Goal: Communication & Community: Answer question/provide support

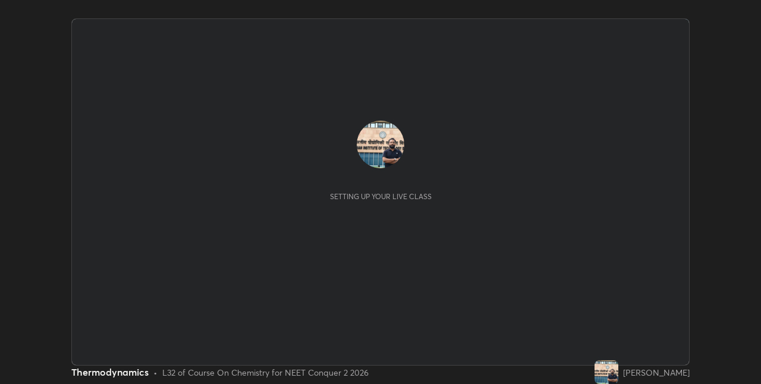
scroll to position [384, 761]
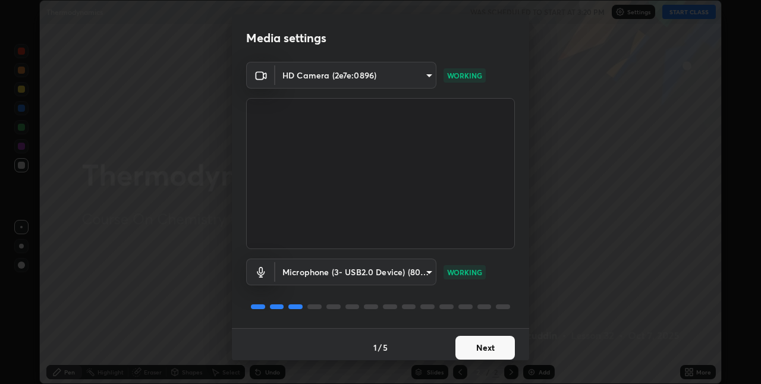
click at [493, 346] on button "Next" at bounding box center [485, 348] width 59 height 24
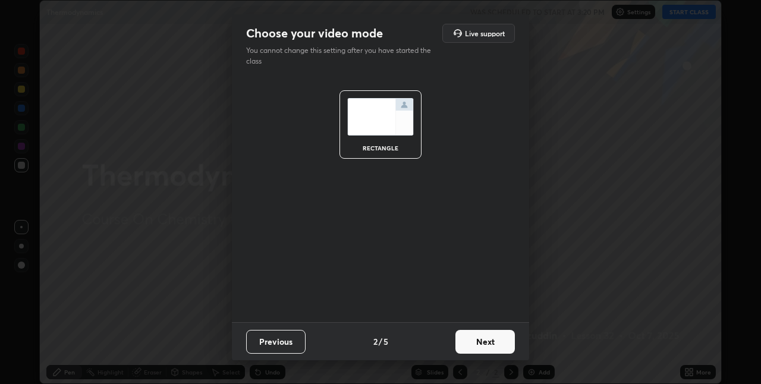
click at [496, 344] on button "Next" at bounding box center [485, 342] width 59 height 24
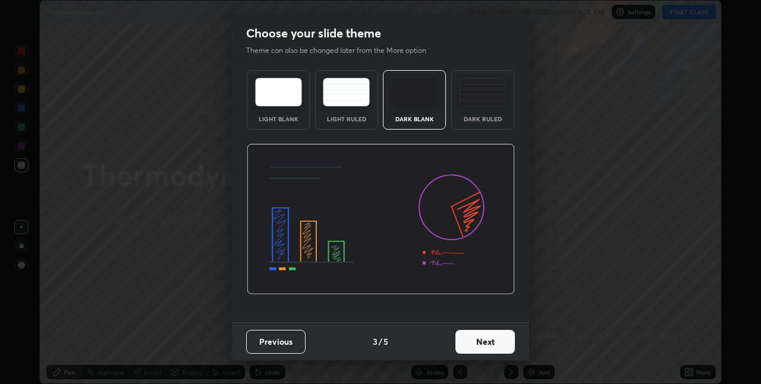
click at [498, 342] on button "Next" at bounding box center [485, 342] width 59 height 24
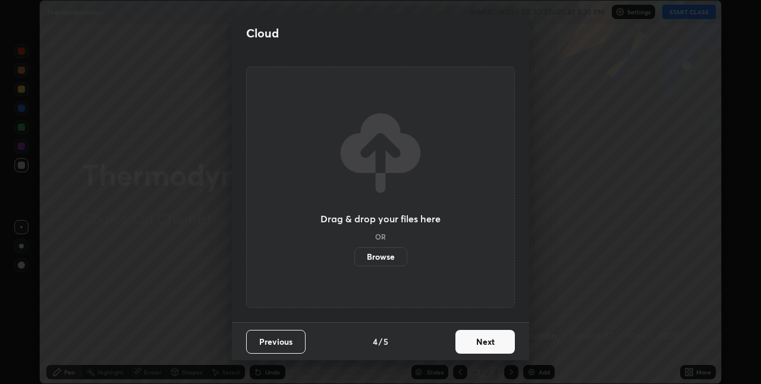
click at [498, 342] on button "Next" at bounding box center [485, 342] width 59 height 24
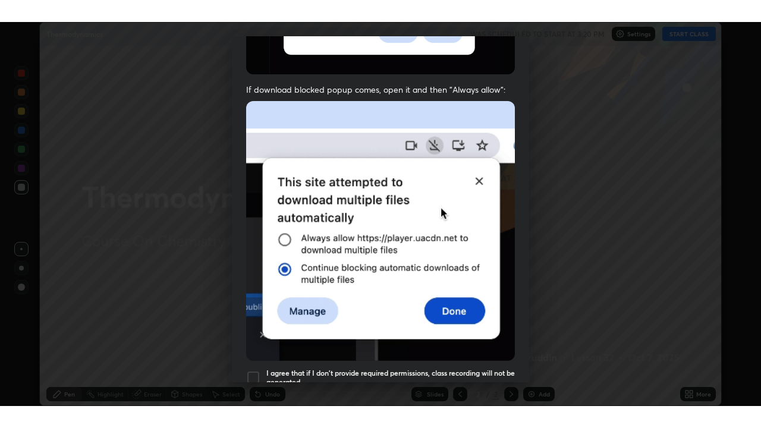
scroll to position [249, 0]
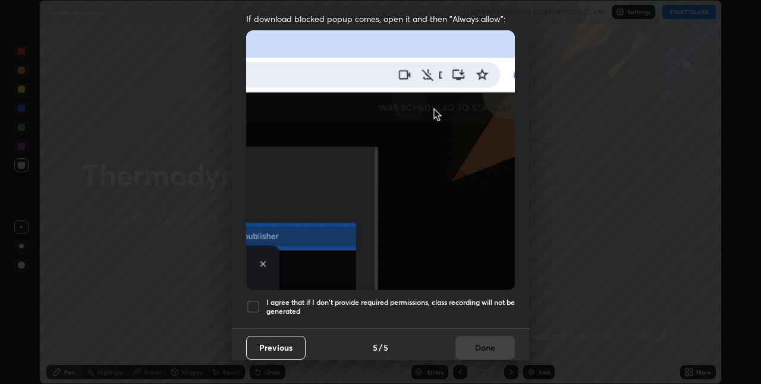
click at [255, 302] on div at bounding box center [253, 307] width 14 height 14
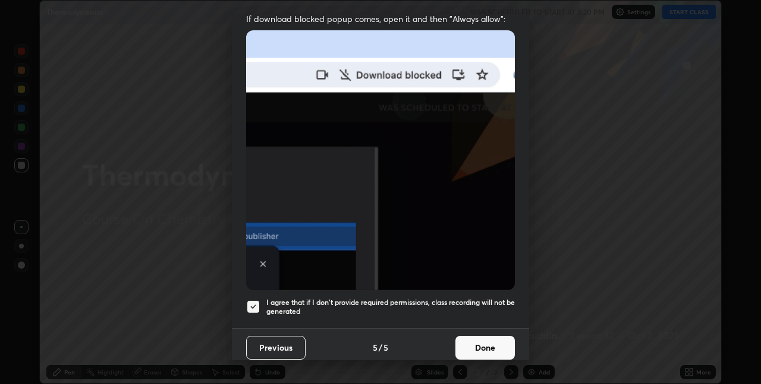
click at [468, 343] on button "Done" at bounding box center [485, 348] width 59 height 24
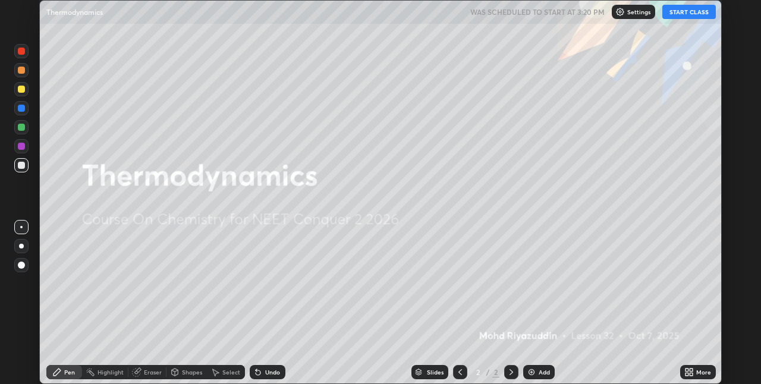
click at [618, 365] on icon at bounding box center [690, 373] width 10 height 10
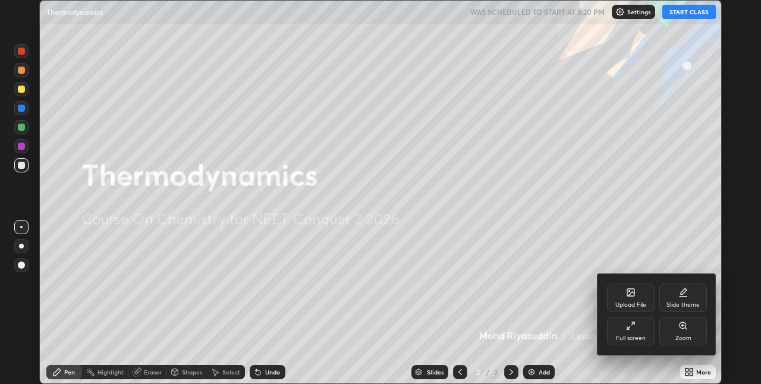
click at [618, 331] on div "Full screen" at bounding box center [631, 331] width 48 height 29
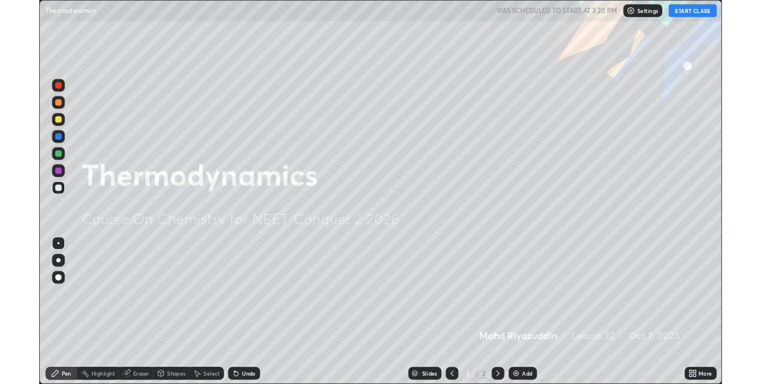
scroll to position [428, 761]
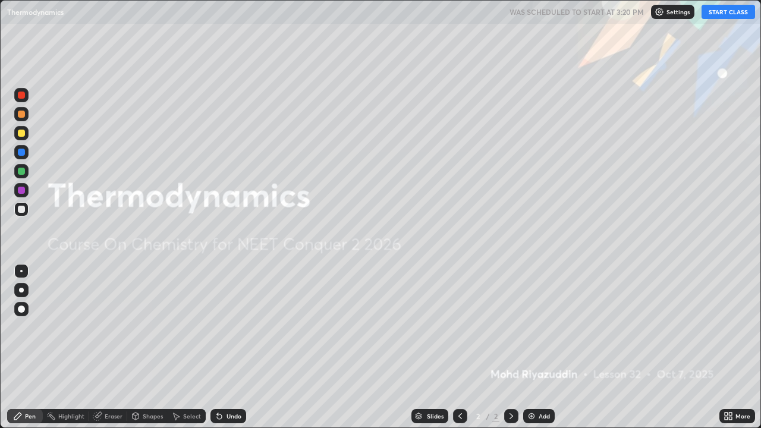
click at [618, 13] on button "START CLASS" at bounding box center [729, 12] width 54 height 14
click at [529, 365] on img at bounding box center [532, 417] width 10 height 10
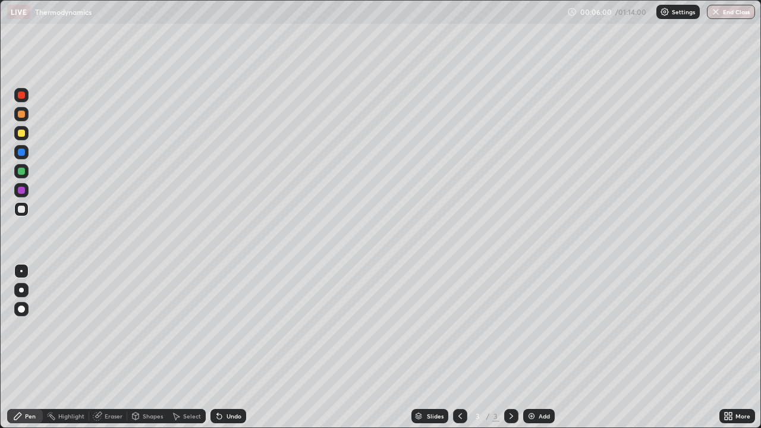
click at [218, 365] on icon at bounding box center [219, 417] width 5 height 5
click at [221, 365] on icon at bounding box center [220, 417] width 10 height 10
click at [218, 365] on icon at bounding box center [219, 417] width 5 height 5
click at [220, 365] on icon at bounding box center [219, 417] width 5 height 5
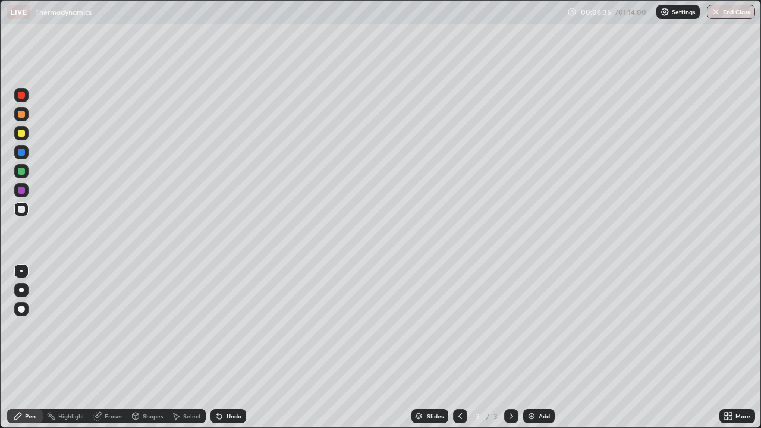
click at [218, 365] on icon at bounding box center [219, 417] width 5 height 5
click at [217, 365] on div "Undo" at bounding box center [229, 416] width 36 height 14
click at [218, 365] on div "Undo" at bounding box center [229, 416] width 36 height 14
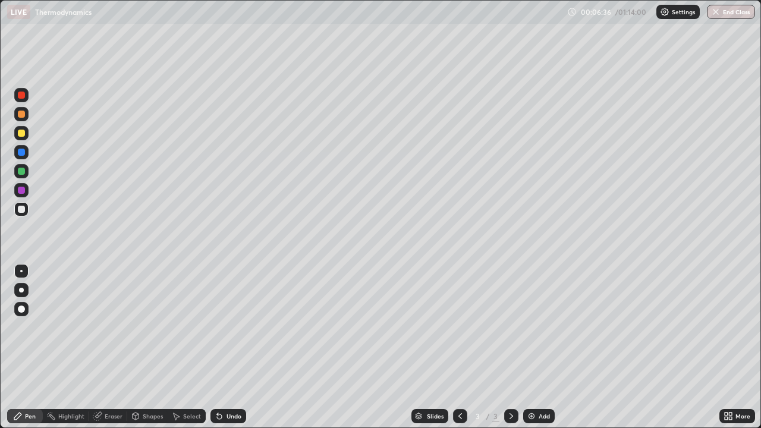
click at [218, 365] on div "Undo" at bounding box center [229, 416] width 36 height 14
click at [220, 365] on icon at bounding box center [220, 417] width 10 height 10
click at [220, 365] on div "Undo" at bounding box center [229, 416] width 36 height 14
click at [218, 365] on div "Undo" at bounding box center [229, 416] width 36 height 14
click at [219, 365] on div "Undo" at bounding box center [229, 416] width 36 height 14
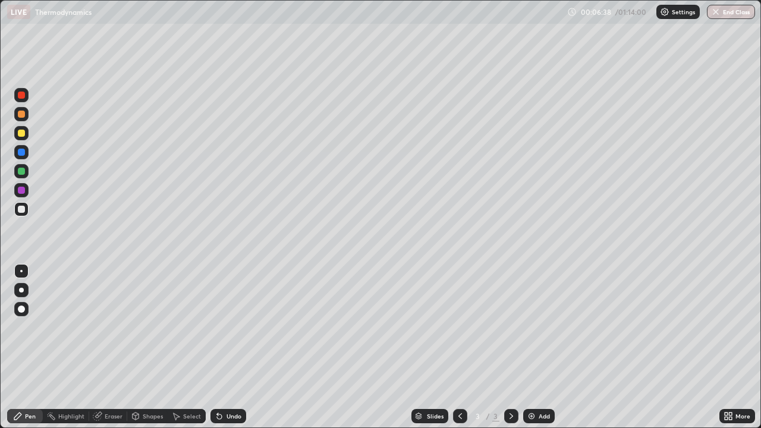
click at [220, 365] on div "Undo" at bounding box center [229, 416] width 36 height 14
click at [529, 365] on img at bounding box center [532, 417] width 10 height 10
click at [217, 365] on icon at bounding box center [219, 417] width 5 height 5
click at [218, 365] on icon at bounding box center [219, 417] width 5 height 5
click at [220, 365] on div "Undo" at bounding box center [229, 416] width 36 height 14
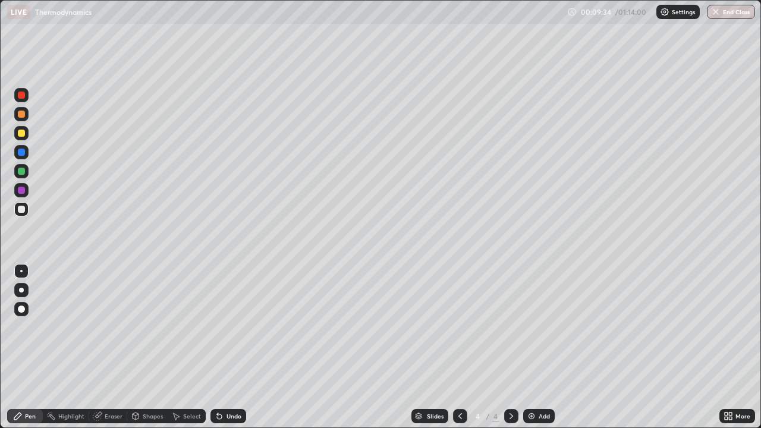
click at [218, 365] on icon at bounding box center [219, 417] width 5 height 5
click at [527, 365] on img at bounding box center [532, 417] width 10 height 10
click at [217, 365] on div "Undo" at bounding box center [229, 416] width 36 height 14
click at [218, 365] on icon at bounding box center [219, 417] width 5 height 5
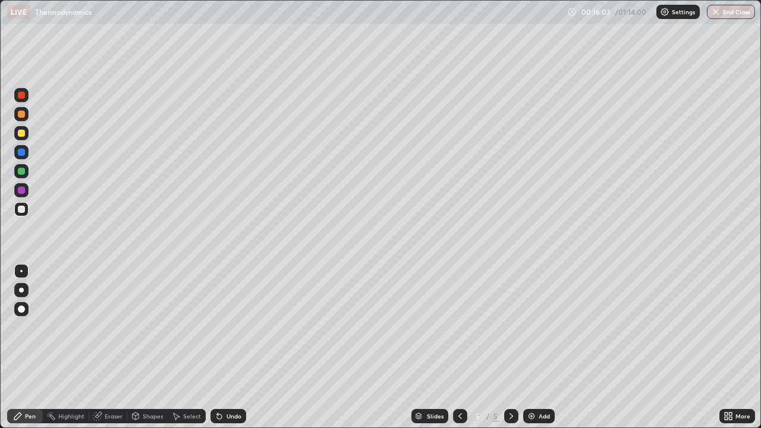
click at [218, 365] on icon at bounding box center [219, 417] width 5 height 5
click at [220, 365] on icon at bounding box center [220, 417] width 10 height 10
click at [222, 365] on icon at bounding box center [220, 417] width 10 height 10
click at [222, 365] on div "Undo" at bounding box center [229, 416] width 36 height 14
click at [223, 365] on div "Undo" at bounding box center [229, 416] width 36 height 14
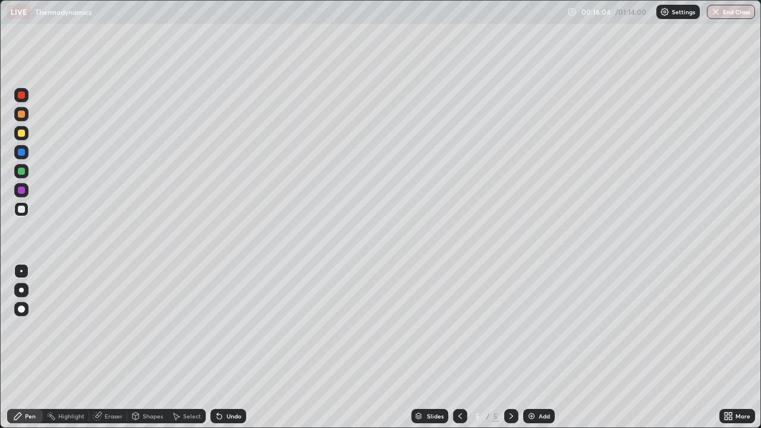
click at [224, 365] on div "Undo" at bounding box center [229, 416] width 36 height 14
click at [219, 365] on icon at bounding box center [219, 417] width 5 height 5
click at [222, 365] on icon at bounding box center [220, 417] width 10 height 10
click at [224, 365] on div "Undo" at bounding box center [229, 416] width 36 height 14
click at [217, 365] on icon at bounding box center [219, 417] width 5 height 5
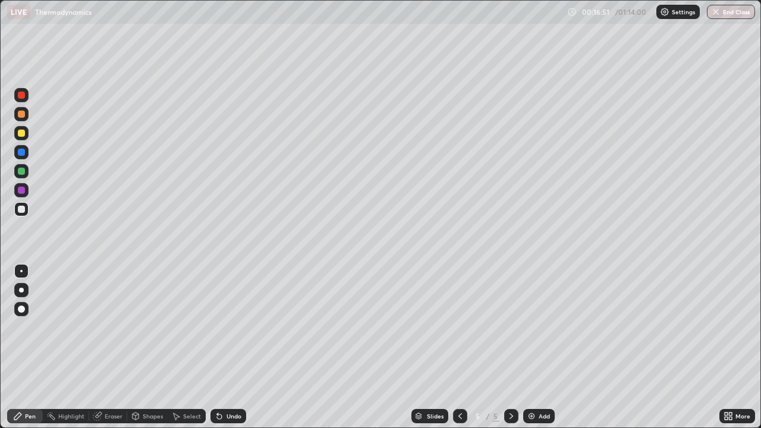
click at [218, 365] on icon at bounding box center [219, 417] width 5 height 5
click at [217, 365] on icon at bounding box center [217, 413] width 1 height 1
click at [220, 365] on icon at bounding box center [219, 417] width 5 height 5
click at [217, 365] on icon at bounding box center [219, 417] width 5 height 5
click at [218, 365] on icon at bounding box center [219, 417] width 5 height 5
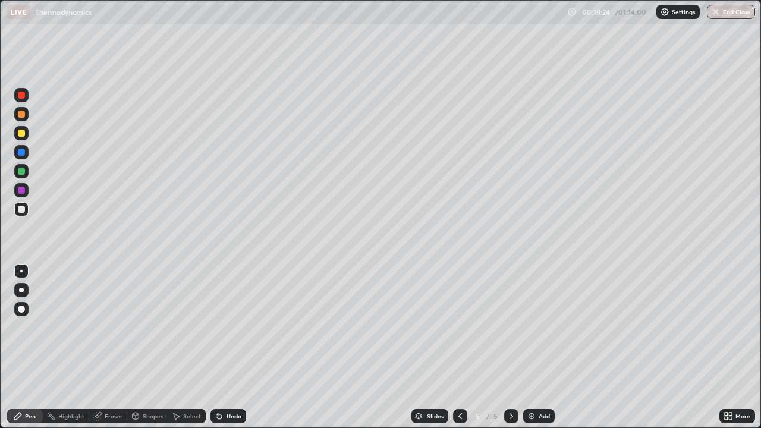
click at [109, 365] on div "Eraser" at bounding box center [114, 416] width 18 height 6
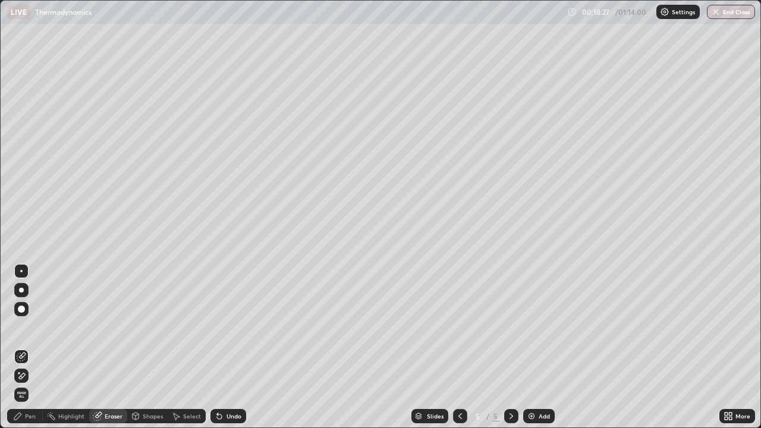
click at [35, 365] on div "Pen" at bounding box center [30, 416] width 11 height 6
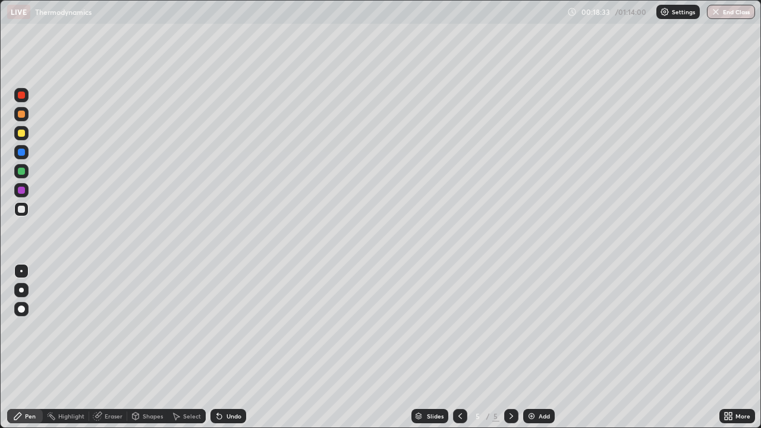
click at [215, 365] on icon at bounding box center [220, 417] width 10 height 10
click at [217, 365] on icon at bounding box center [219, 417] width 5 height 5
click at [218, 365] on icon at bounding box center [219, 417] width 5 height 5
click at [216, 365] on icon at bounding box center [220, 417] width 10 height 10
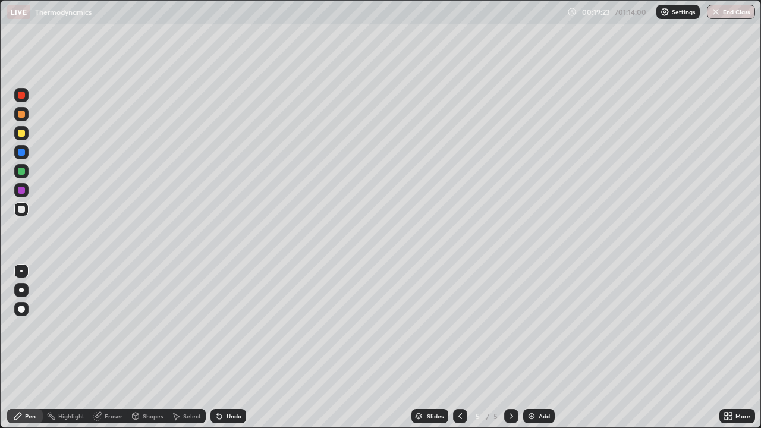
click at [217, 365] on icon at bounding box center [219, 417] width 5 height 5
click at [220, 365] on icon at bounding box center [219, 417] width 5 height 5
click at [529, 365] on img at bounding box center [532, 417] width 10 height 10
click at [215, 365] on icon at bounding box center [220, 417] width 10 height 10
click at [217, 365] on icon at bounding box center [219, 417] width 5 height 5
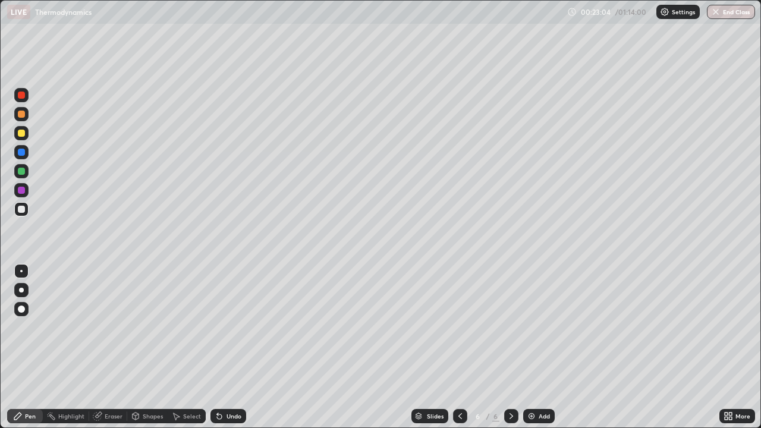
click at [218, 365] on icon at bounding box center [219, 417] width 5 height 5
click at [217, 365] on icon at bounding box center [219, 417] width 5 height 5
click at [218, 365] on icon at bounding box center [219, 417] width 5 height 5
click at [220, 365] on div "Undo" at bounding box center [229, 416] width 36 height 14
click at [223, 365] on div "Undo" at bounding box center [229, 416] width 36 height 14
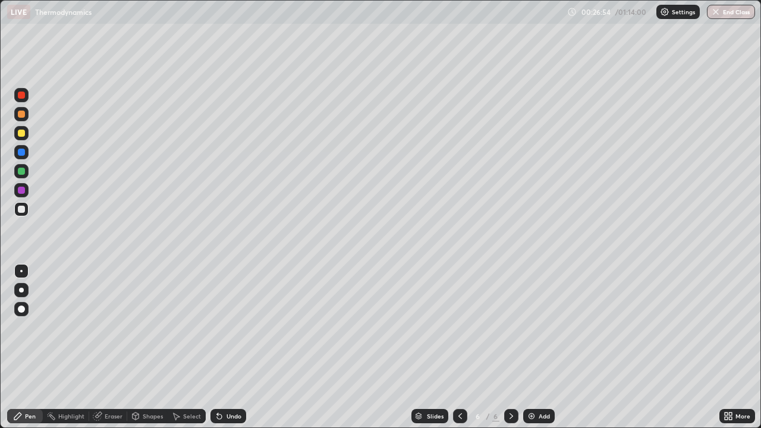
click at [22, 211] on div at bounding box center [21, 209] width 7 height 7
click at [219, 365] on icon at bounding box center [219, 417] width 5 height 5
click at [218, 365] on icon at bounding box center [219, 417] width 5 height 5
click at [217, 365] on icon at bounding box center [219, 417] width 5 height 5
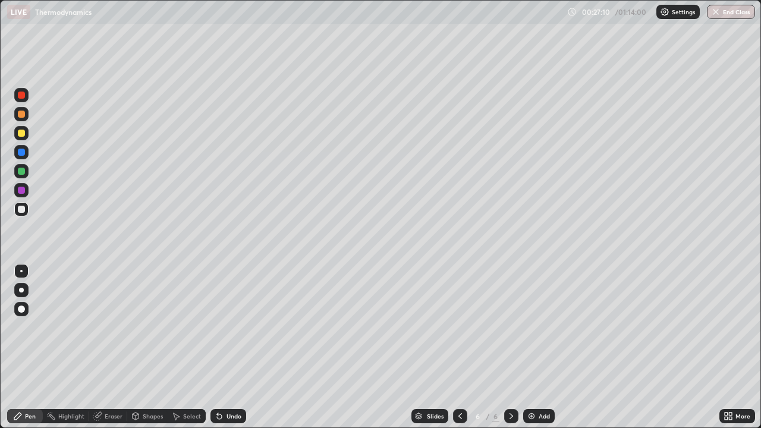
click at [218, 365] on icon at bounding box center [219, 417] width 5 height 5
click at [219, 365] on icon at bounding box center [219, 417] width 5 height 5
click at [220, 365] on icon at bounding box center [220, 417] width 10 height 10
click at [218, 365] on icon at bounding box center [219, 417] width 5 height 5
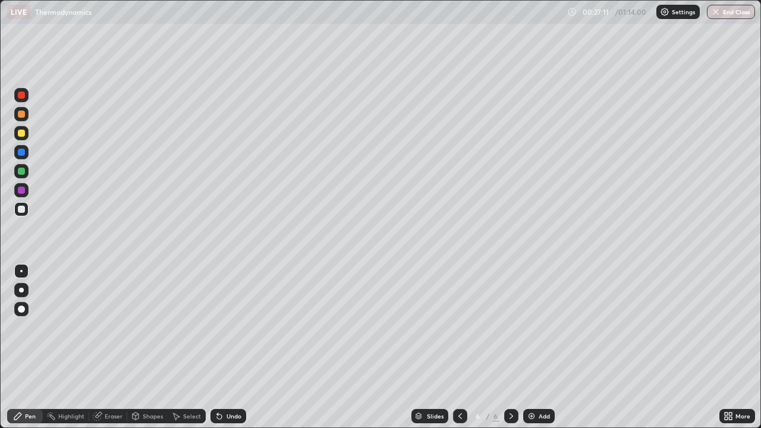
click at [218, 365] on icon at bounding box center [219, 417] width 5 height 5
click at [221, 365] on div "Undo" at bounding box center [229, 416] width 36 height 14
click at [218, 365] on icon at bounding box center [219, 417] width 5 height 5
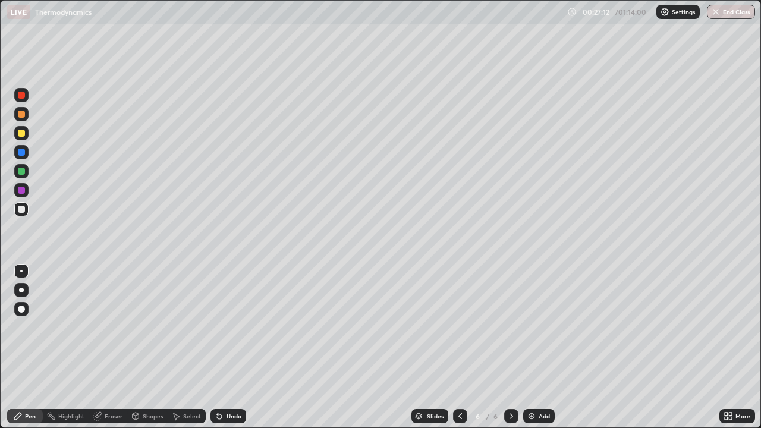
click at [220, 365] on icon at bounding box center [219, 417] width 5 height 5
click at [219, 365] on icon at bounding box center [219, 417] width 5 height 5
click at [218, 365] on icon at bounding box center [219, 417] width 5 height 5
click at [104, 365] on div "Eraser" at bounding box center [108, 416] width 38 height 14
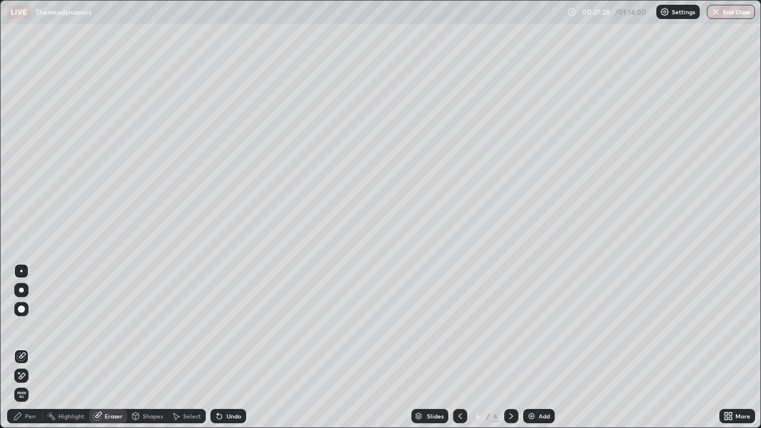
click at [24, 365] on icon at bounding box center [22, 376] width 10 height 10
click at [24, 357] on icon at bounding box center [22, 357] width 10 height 10
click at [24, 365] on div "Pen" at bounding box center [25, 416] width 36 height 14
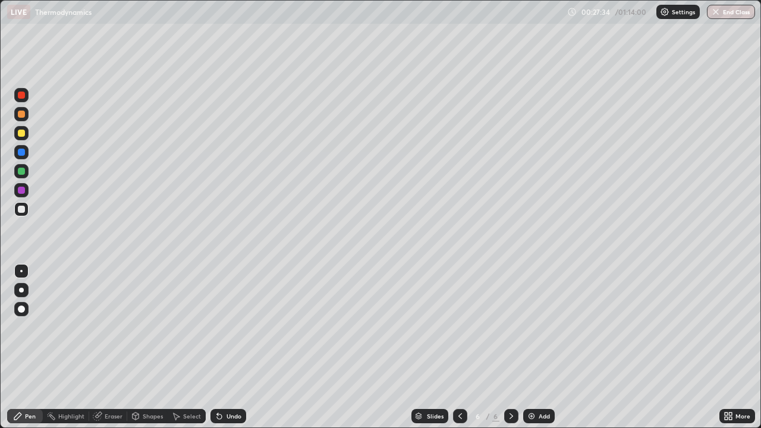
click at [110, 365] on div "Eraser" at bounding box center [114, 416] width 18 height 6
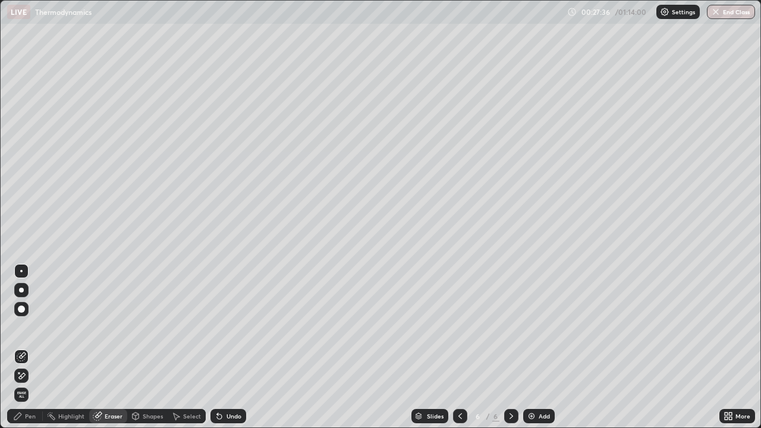
click at [28, 365] on div "Pen" at bounding box center [30, 416] width 11 height 6
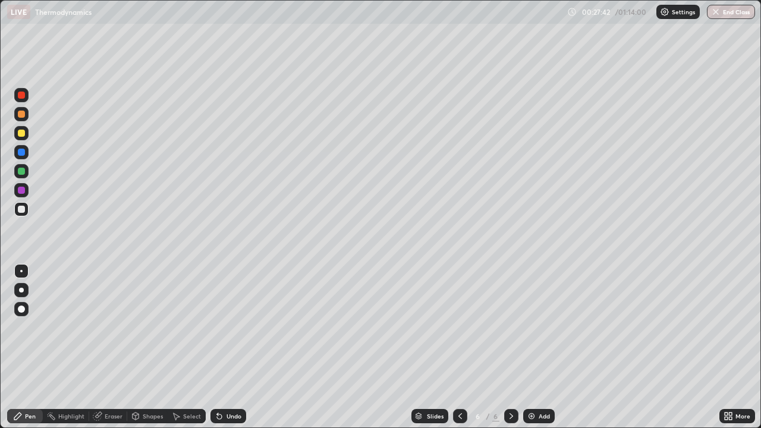
click at [224, 365] on div "Undo" at bounding box center [229, 416] width 36 height 14
click at [221, 365] on icon at bounding box center [220, 417] width 10 height 10
click at [218, 365] on icon at bounding box center [219, 417] width 5 height 5
click at [222, 365] on div "Undo" at bounding box center [229, 416] width 36 height 14
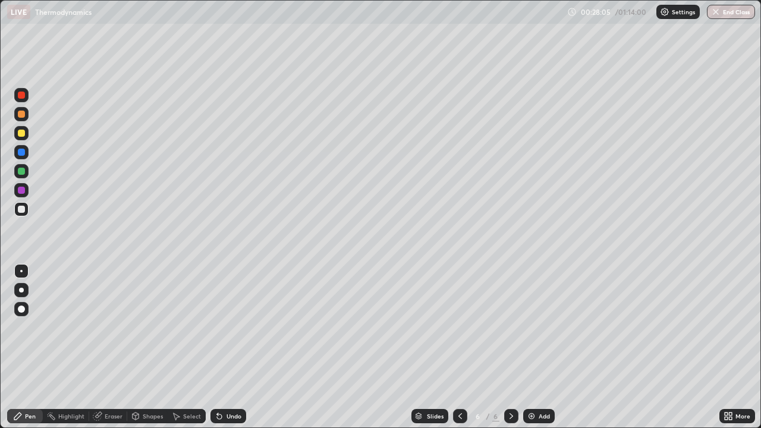
click at [224, 365] on div "Undo" at bounding box center [229, 416] width 36 height 14
click at [225, 365] on div "Undo" at bounding box center [229, 416] width 36 height 14
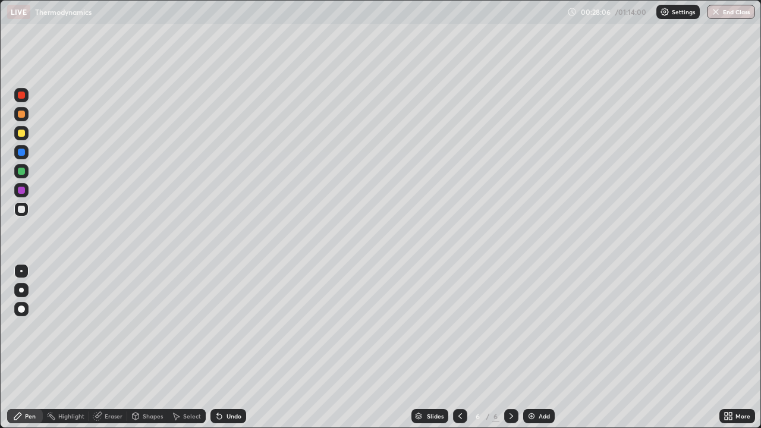
click at [225, 365] on div "Undo" at bounding box center [229, 416] width 36 height 14
click at [224, 365] on div "Undo" at bounding box center [229, 416] width 36 height 14
click at [226, 365] on div "Undo" at bounding box center [229, 416] width 36 height 14
click at [225, 365] on div "Undo" at bounding box center [229, 416] width 36 height 14
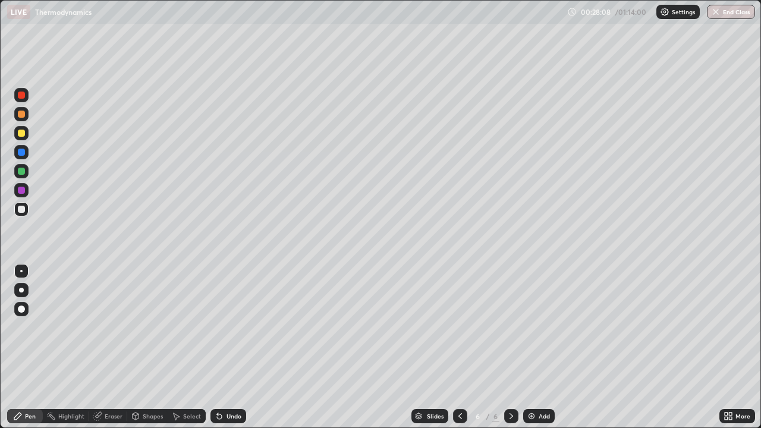
click at [230, 365] on div "Undo" at bounding box center [229, 416] width 36 height 14
click at [224, 365] on div "Undo" at bounding box center [229, 416] width 36 height 14
click at [223, 365] on div "Undo" at bounding box center [229, 416] width 36 height 14
click at [222, 365] on div "Undo" at bounding box center [229, 416] width 36 height 14
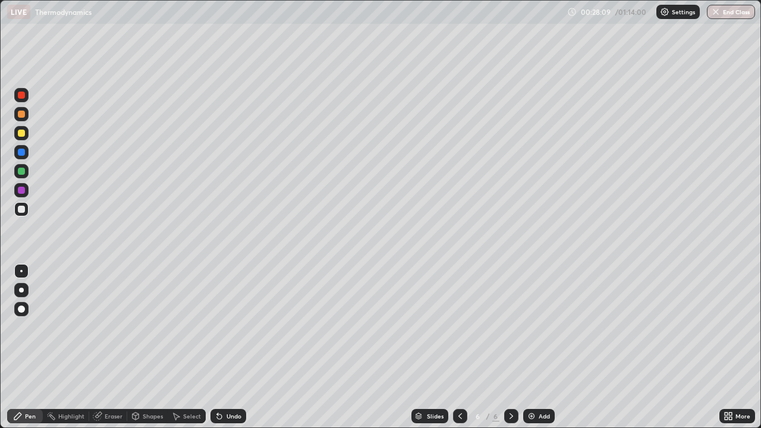
click at [221, 365] on icon at bounding box center [220, 417] width 10 height 10
click at [218, 365] on icon at bounding box center [219, 417] width 5 height 5
click at [16, 132] on div at bounding box center [21, 133] width 14 height 14
click at [27, 171] on div at bounding box center [21, 171] width 14 height 14
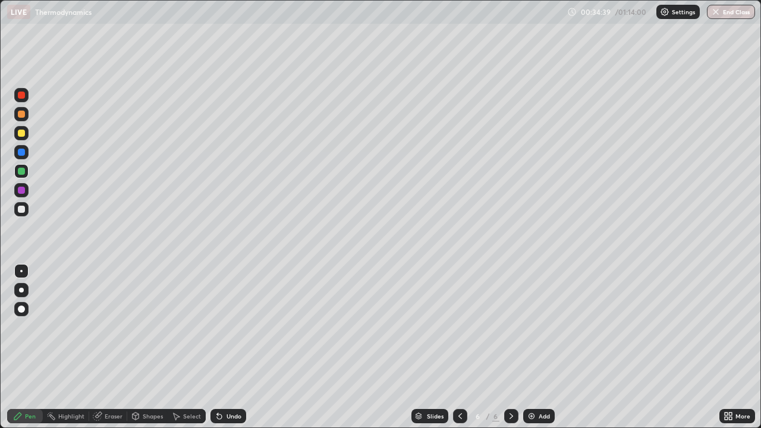
click at [532, 365] on img at bounding box center [532, 417] width 10 height 10
click at [21, 209] on div at bounding box center [21, 209] width 7 height 7
click at [223, 365] on div "Undo" at bounding box center [229, 416] width 36 height 14
click at [225, 365] on div "Undo" at bounding box center [229, 416] width 36 height 14
click at [222, 365] on div "Undo" at bounding box center [229, 416] width 36 height 14
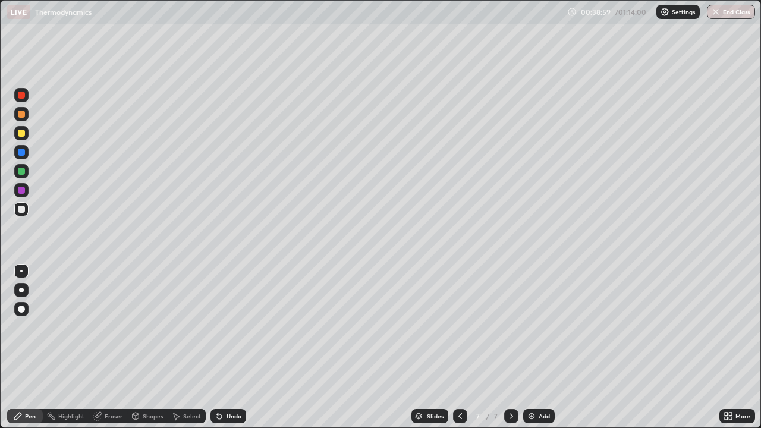
click at [224, 365] on div "Undo" at bounding box center [229, 416] width 36 height 14
click at [221, 365] on div "Undo" at bounding box center [229, 416] width 36 height 14
click at [218, 365] on div "Undo" at bounding box center [229, 416] width 36 height 14
click at [222, 365] on icon at bounding box center [220, 417] width 10 height 10
click at [218, 365] on icon at bounding box center [219, 417] width 5 height 5
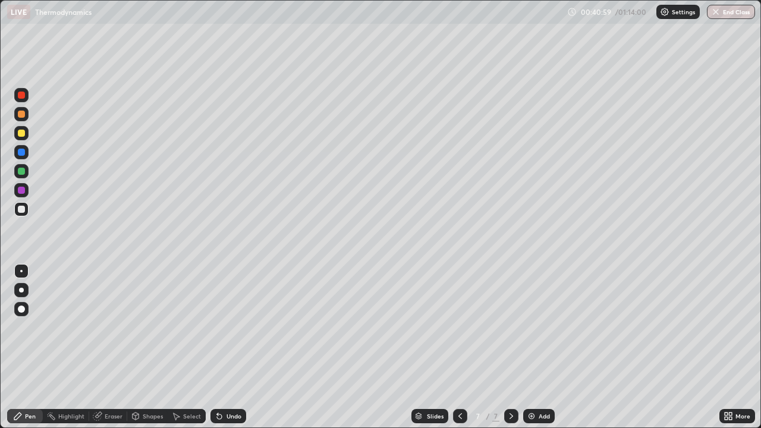
click at [459, 365] on icon at bounding box center [461, 417] width 10 height 10
click at [217, 365] on icon at bounding box center [217, 413] width 1 height 1
click at [219, 365] on icon at bounding box center [219, 417] width 5 height 5
click at [221, 365] on icon at bounding box center [220, 417] width 10 height 10
click at [227, 365] on div "Undo" at bounding box center [234, 416] width 15 height 6
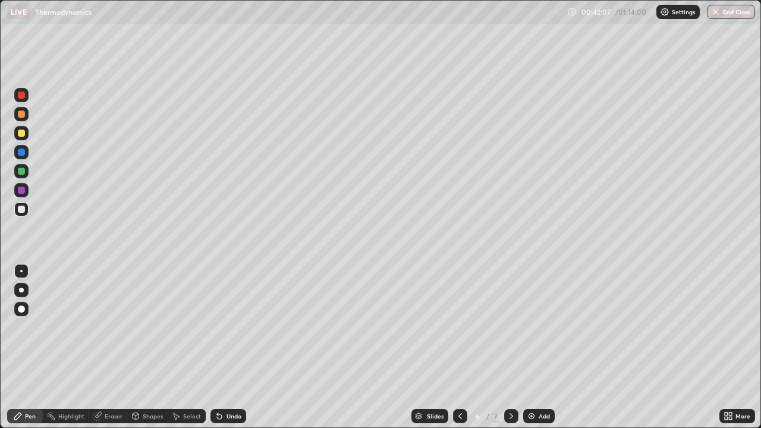
click at [218, 365] on icon at bounding box center [219, 417] width 5 height 5
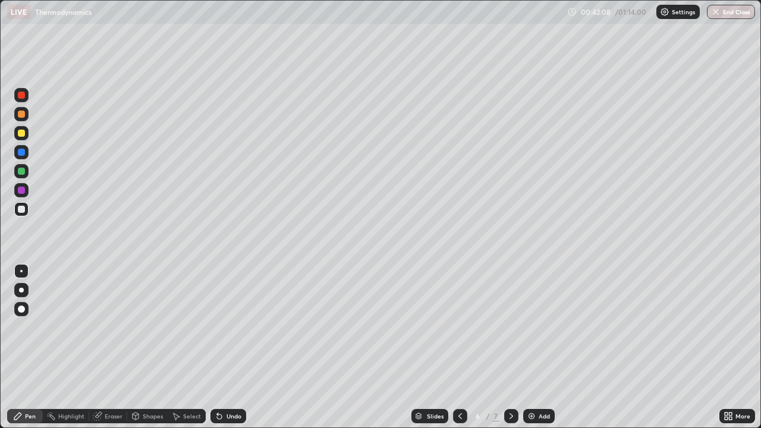
click at [218, 365] on icon at bounding box center [219, 417] width 5 height 5
click at [220, 365] on icon at bounding box center [219, 417] width 5 height 5
click at [221, 365] on icon at bounding box center [220, 417] width 10 height 10
click at [220, 365] on icon at bounding box center [220, 417] width 10 height 10
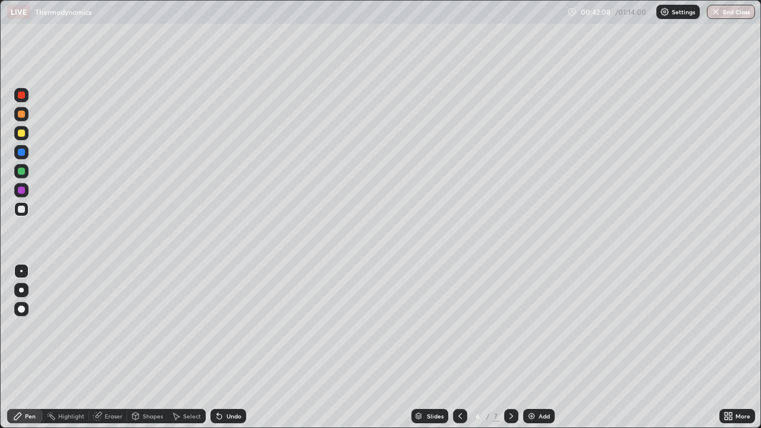
click at [222, 365] on icon at bounding box center [220, 417] width 10 height 10
click at [221, 365] on icon at bounding box center [220, 417] width 10 height 10
click at [222, 365] on icon at bounding box center [220, 417] width 10 height 10
click at [221, 365] on icon at bounding box center [220, 417] width 10 height 10
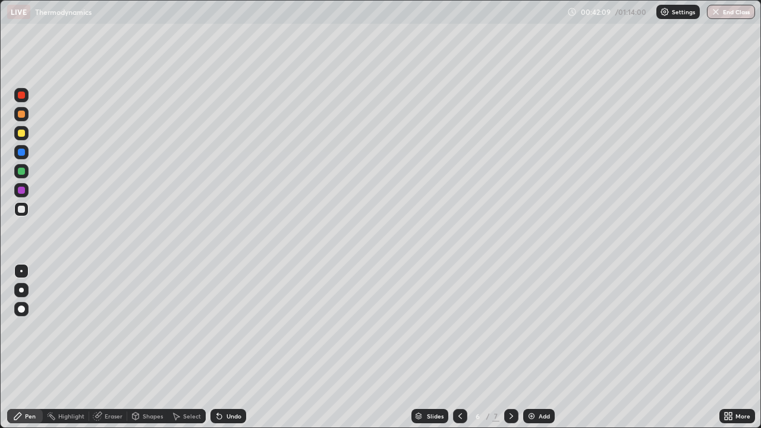
click at [222, 365] on icon at bounding box center [220, 417] width 10 height 10
click at [223, 365] on div "Undo" at bounding box center [229, 416] width 36 height 14
click at [222, 365] on div "Undo" at bounding box center [229, 416] width 36 height 14
click at [223, 365] on div "Undo" at bounding box center [229, 416] width 36 height 14
click at [224, 365] on div "Undo" at bounding box center [229, 416] width 36 height 14
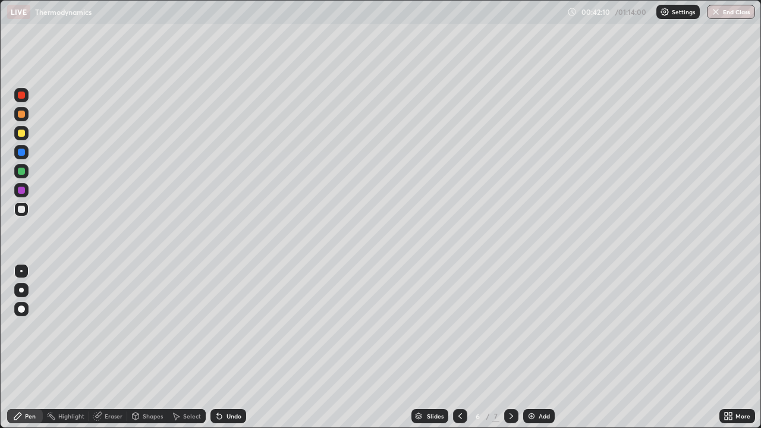
click at [224, 365] on div "Undo" at bounding box center [229, 416] width 36 height 14
click at [225, 365] on div "Undo" at bounding box center [229, 416] width 36 height 14
click at [224, 365] on div "Undo" at bounding box center [229, 416] width 36 height 14
click at [222, 365] on div "Undo" at bounding box center [229, 416] width 36 height 14
click at [221, 365] on icon at bounding box center [220, 417] width 10 height 10
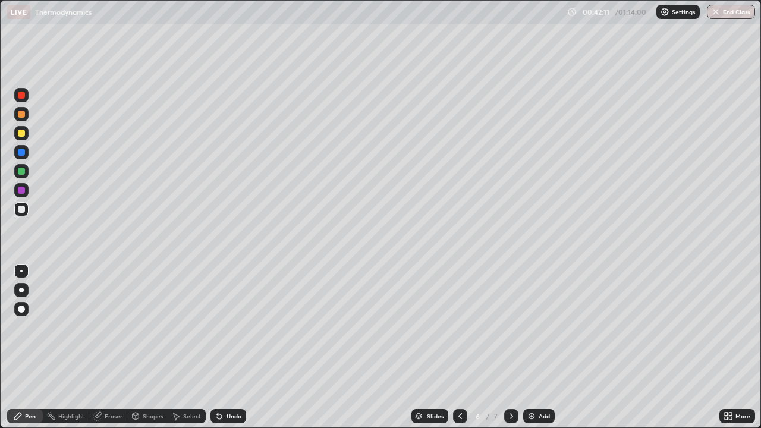
click at [218, 365] on icon at bounding box center [219, 417] width 5 height 5
click at [221, 365] on icon at bounding box center [220, 417] width 10 height 10
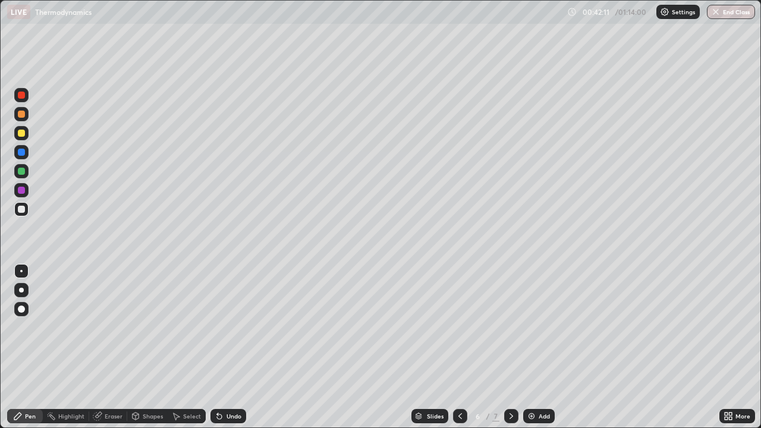
click at [222, 365] on div "Undo" at bounding box center [229, 416] width 36 height 14
click at [222, 365] on icon at bounding box center [220, 417] width 10 height 10
click at [510, 365] on icon at bounding box center [512, 417] width 10 height 10
click at [532, 365] on img at bounding box center [532, 417] width 10 height 10
click at [218, 365] on icon at bounding box center [219, 417] width 5 height 5
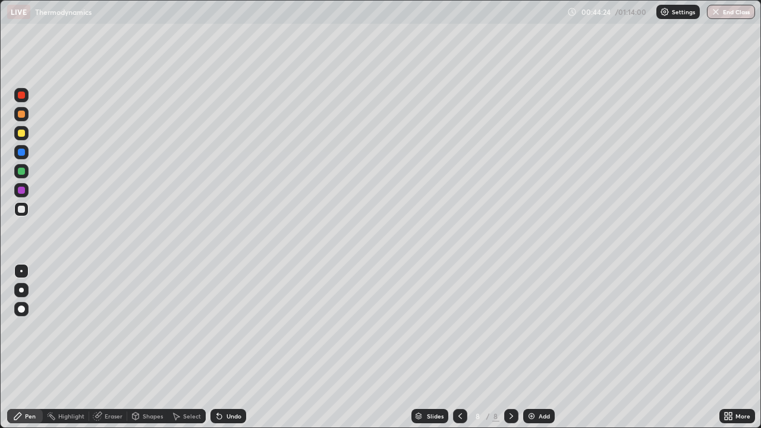
click at [222, 365] on div "Undo" at bounding box center [229, 416] width 36 height 14
click at [218, 365] on icon at bounding box center [219, 417] width 5 height 5
click at [220, 365] on icon at bounding box center [219, 417] width 5 height 5
click at [221, 365] on icon at bounding box center [220, 417] width 10 height 10
click at [218, 365] on icon at bounding box center [219, 417] width 5 height 5
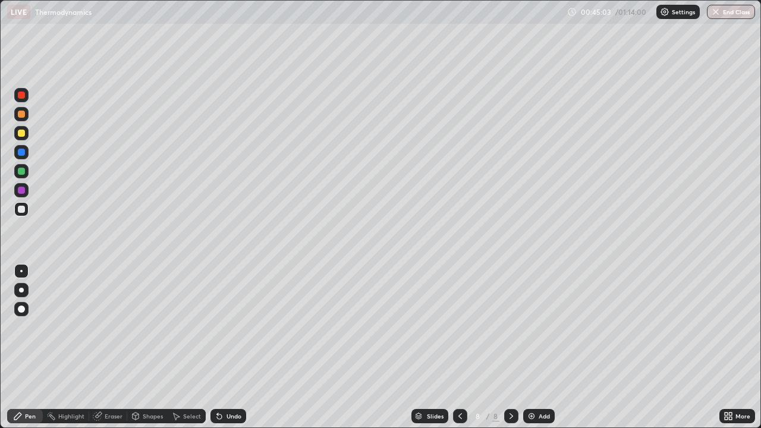
click at [221, 365] on icon at bounding box center [220, 417] width 10 height 10
click at [218, 365] on icon at bounding box center [219, 417] width 5 height 5
click at [218, 365] on div "Undo" at bounding box center [229, 416] width 36 height 14
click at [105, 365] on div "Eraser" at bounding box center [114, 416] width 18 height 6
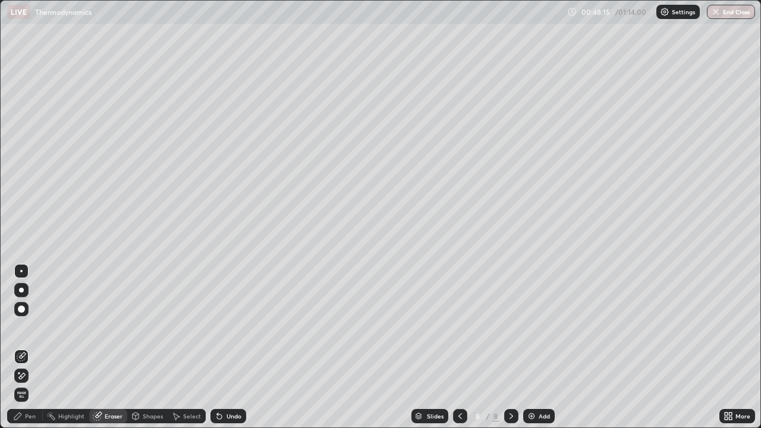
click at [32, 365] on div "Pen" at bounding box center [30, 416] width 11 height 6
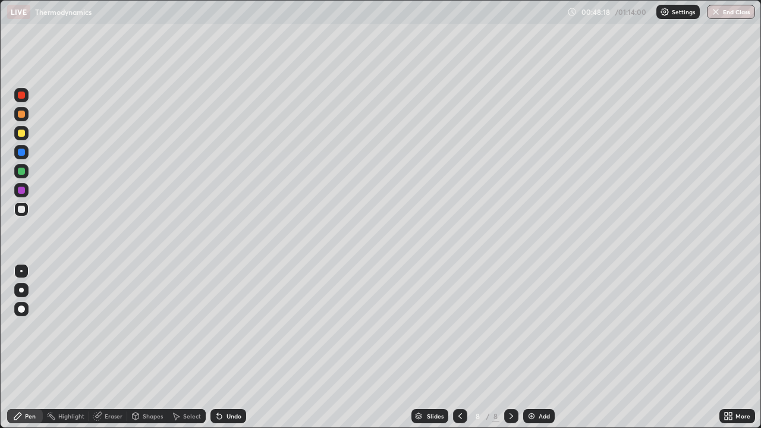
click at [27, 365] on div "Pen" at bounding box center [30, 416] width 11 height 6
click at [75, 365] on div "Highlight" at bounding box center [66, 416] width 46 height 14
click at [108, 365] on div "Eraser" at bounding box center [114, 416] width 18 height 6
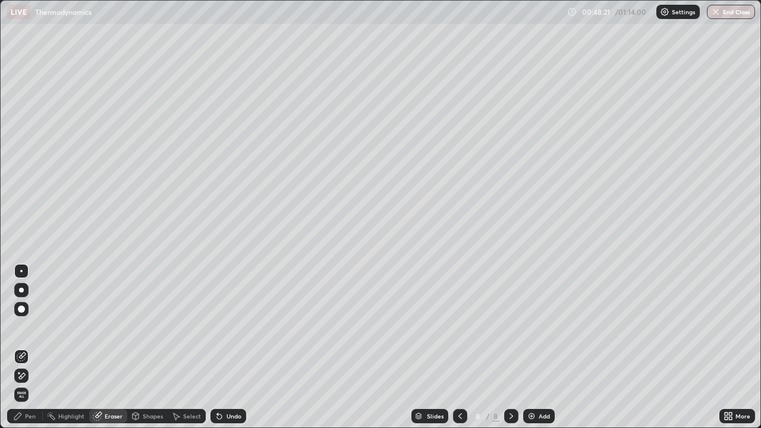
click at [24, 365] on div "Pen" at bounding box center [25, 416] width 36 height 14
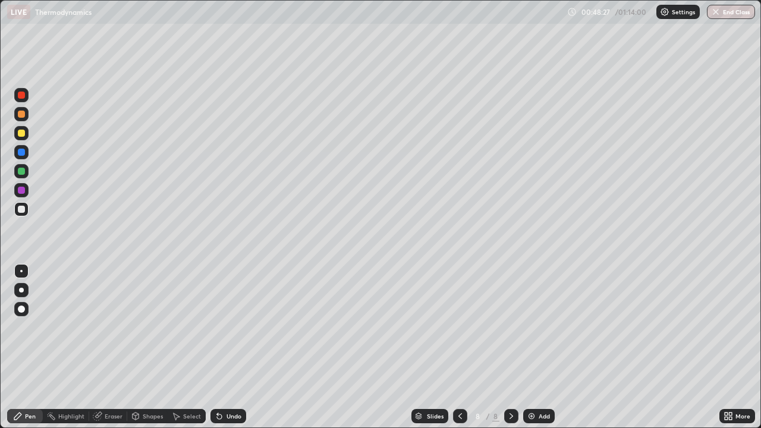
click at [112, 365] on div "Eraser" at bounding box center [114, 416] width 18 height 6
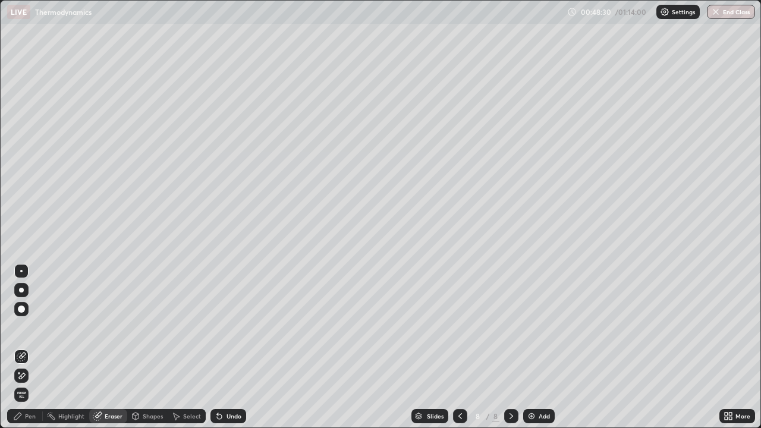
click at [37, 365] on div "Pen" at bounding box center [25, 416] width 36 height 14
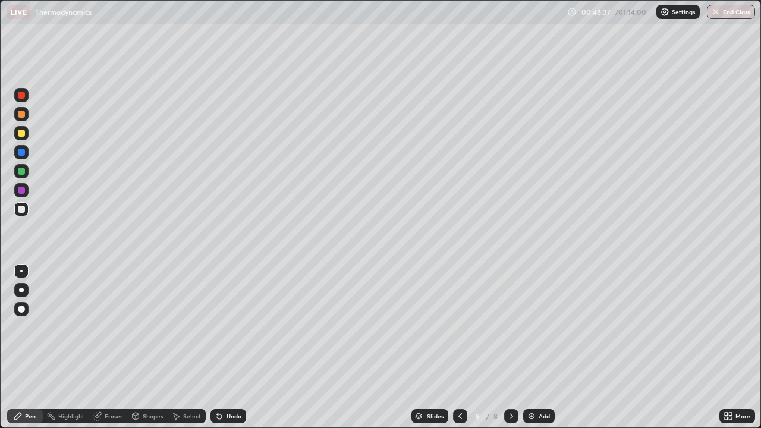
click at [218, 365] on icon at bounding box center [219, 417] width 5 height 5
click at [220, 365] on icon at bounding box center [219, 417] width 5 height 5
click at [534, 365] on img at bounding box center [532, 417] width 10 height 10
click at [220, 365] on icon at bounding box center [219, 417] width 5 height 5
click at [223, 365] on div "Undo" at bounding box center [229, 416] width 36 height 14
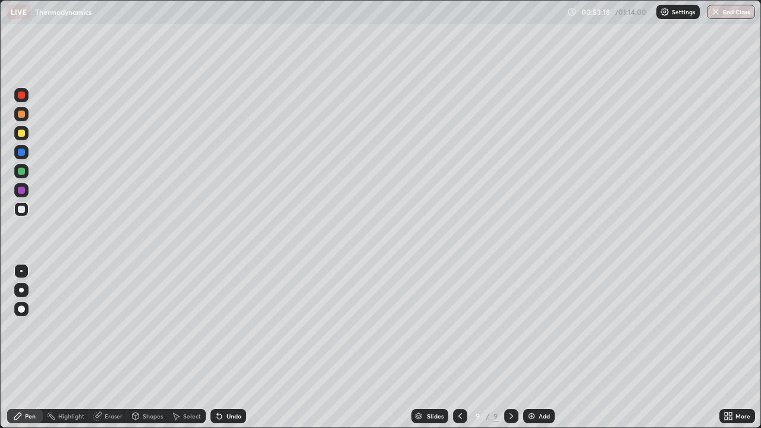
click at [223, 365] on div "Undo" at bounding box center [229, 416] width 36 height 14
click at [222, 365] on div "Undo" at bounding box center [229, 416] width 36 height 14
click at [222, 365] on icon at bounding box center [220, 417] width 10 height 10
click at [224, 365] on div "Undo" at bounding box center [229, 416] width 36 height 14
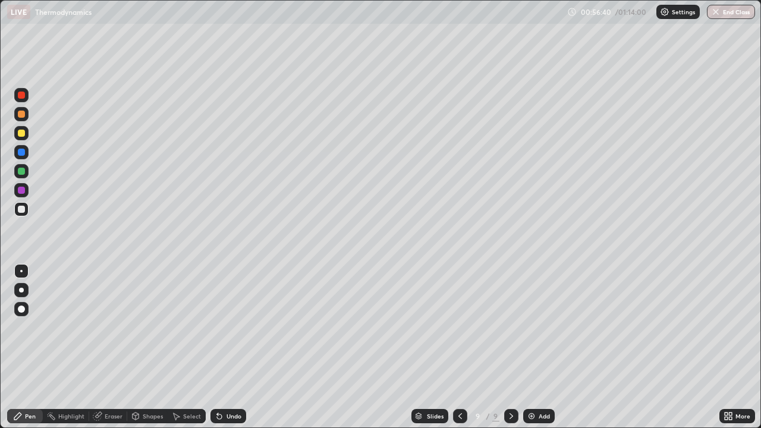
click at [222, 365] on icon at bounding box center [220, 417] width 10 height 10
click at [220, 365] on icon at bounding box center [219, 417] width 5 height 5
click at [218, 365] on icon at bounding box center [219, 417] width 5 height 5
click at [220, 365] on icon at bounding box center [219, 417] width 5 height 5
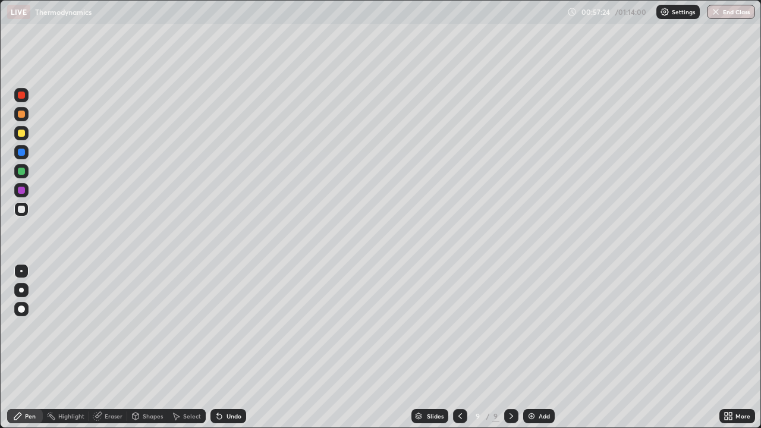
click at [217, 365] on icon at bounding box center [217, 413] width 1 height 1
click at [218, 365] on icon at bounding box center [219, 417] width 5 height 5
click at [219, 365] on icon at bounding box center [220, 417] width 10 height 10
click at [218, 365] on icon at bounding box center [219, 417] width 5 height 5
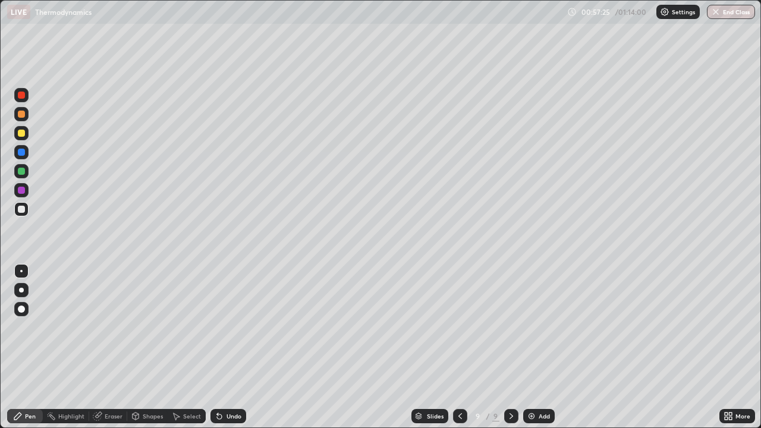
click at [218, 365] on icon at bounding box center [219, 417] width 5 height 5
click at [217, 365] on icon at bounding box center [217, 413] width 1 height 1
click at [533, 365] on img at bounding box center [532, 417] width 10 height 10
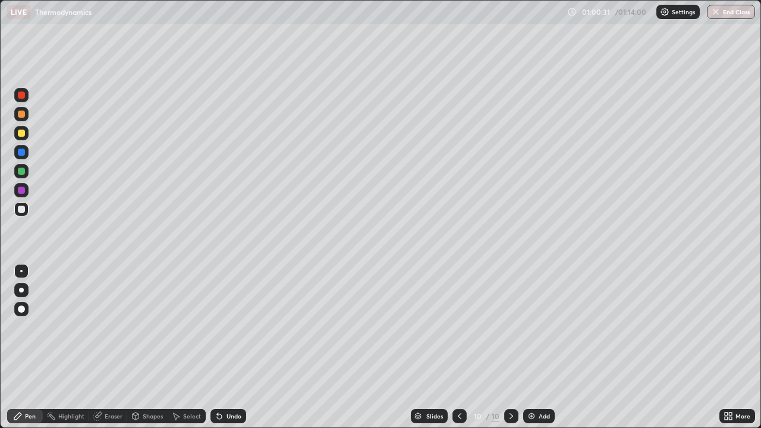
click at [218, 365] on icon at bounding box center [219, 417] width 5 height 5
click at [225, 365] on div "Undo" at bounding box center [229, 416] width 36 height 14
click at [217, 365] on icon at bounding box center [219, 417] width 5 height 5
click at [218, 365] on div "Undo" at bounding box center [229, 416] width 36 height 14
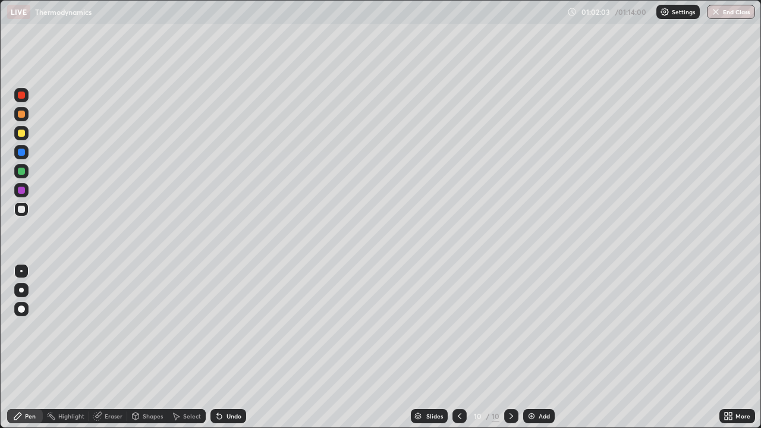
click at [222, 365] on icon at bounding box center [220, 417] width 10 height 10
click at [529, 365] on img at bounding box center [532, 417] width 10 height 10
click at [109, 365] on div "Eraser" at bounding box center [114, 416] width 18 height 6
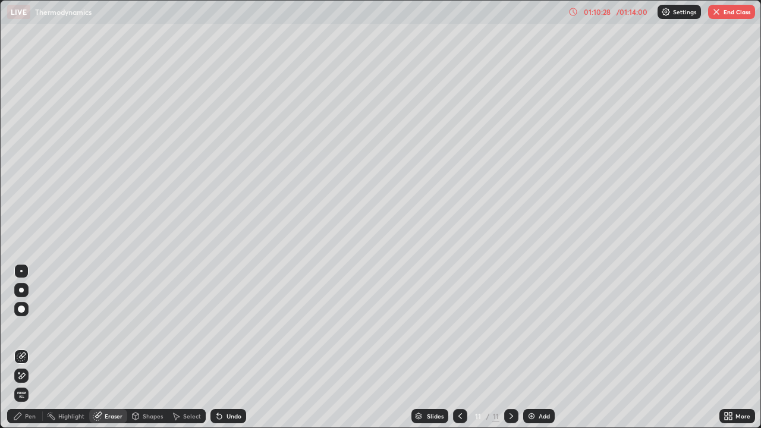
click at [21, 365] on span "Erase all" at bounding box center [21, 394] width 13 height 7
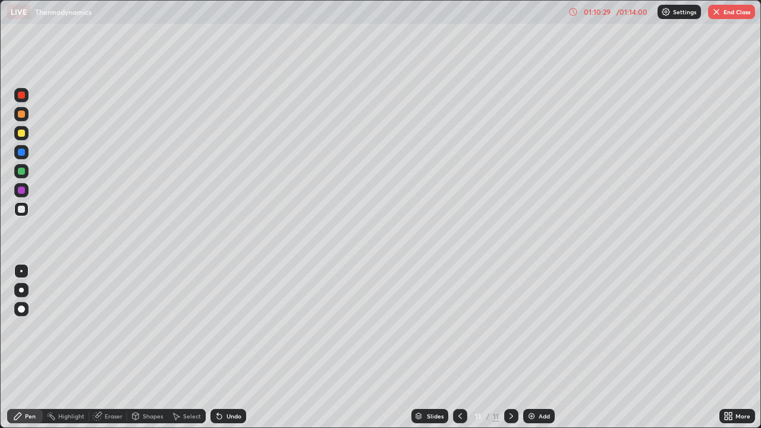
click at [29, 365] on div "Pen" at bounding box center [30, 416] width 11 height 6
click at [618, 12] on button "End Class" at bounding box center [731, 12] width 47 height 14
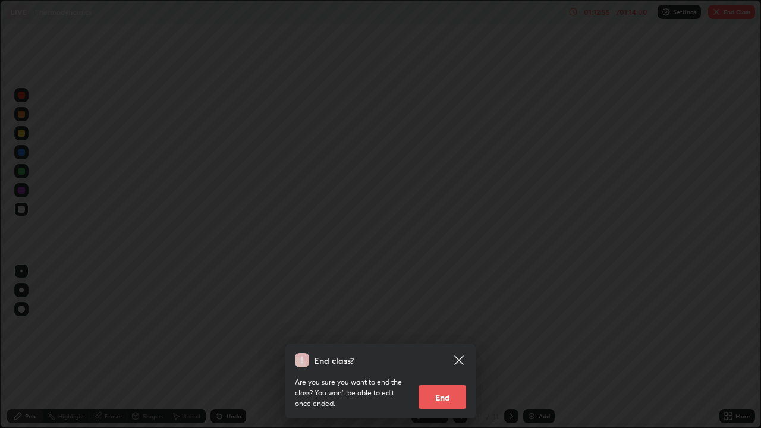
click at [431, 365] on button "End" at bounding box center [443, 397] width 48 height 24
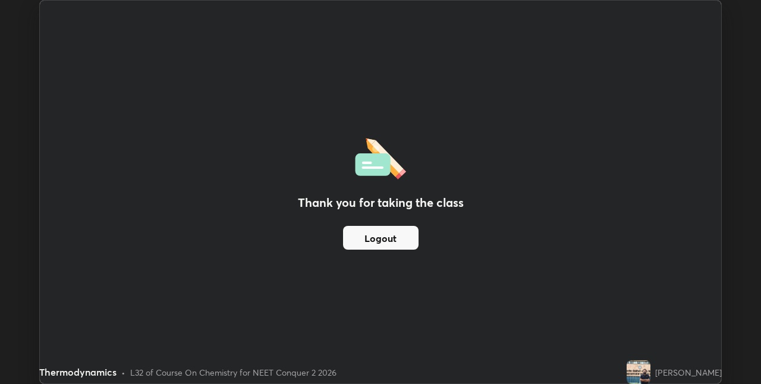
scroll to position [59103, 58726]
